Goal: Task Accomplishment & Management: Manage account settings

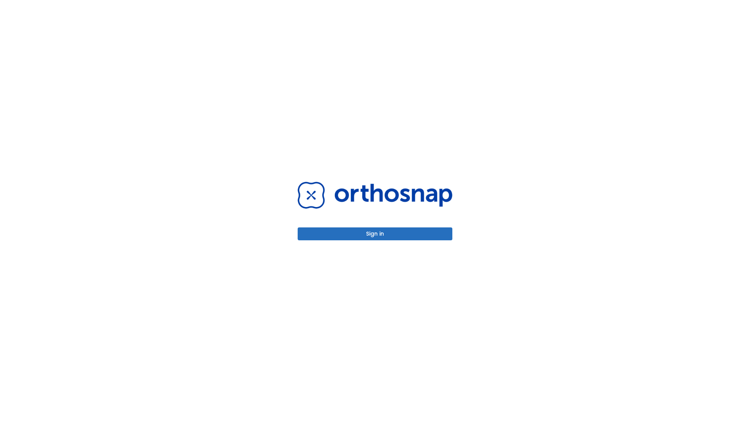
click at [375, 234] on button "Sign in" at bounding box center [375, 233] width 155 height 13
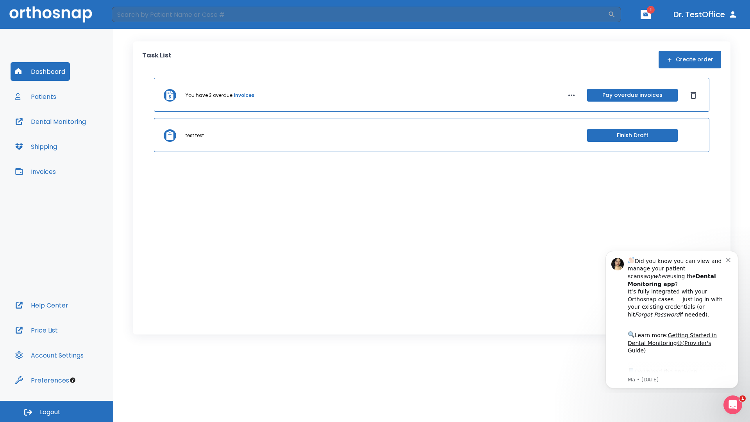
click at [57, 411] on span "Logout" at bounding box center [50, 412] width 21 height 9
